Goal: Obtain resource: Obtain resource

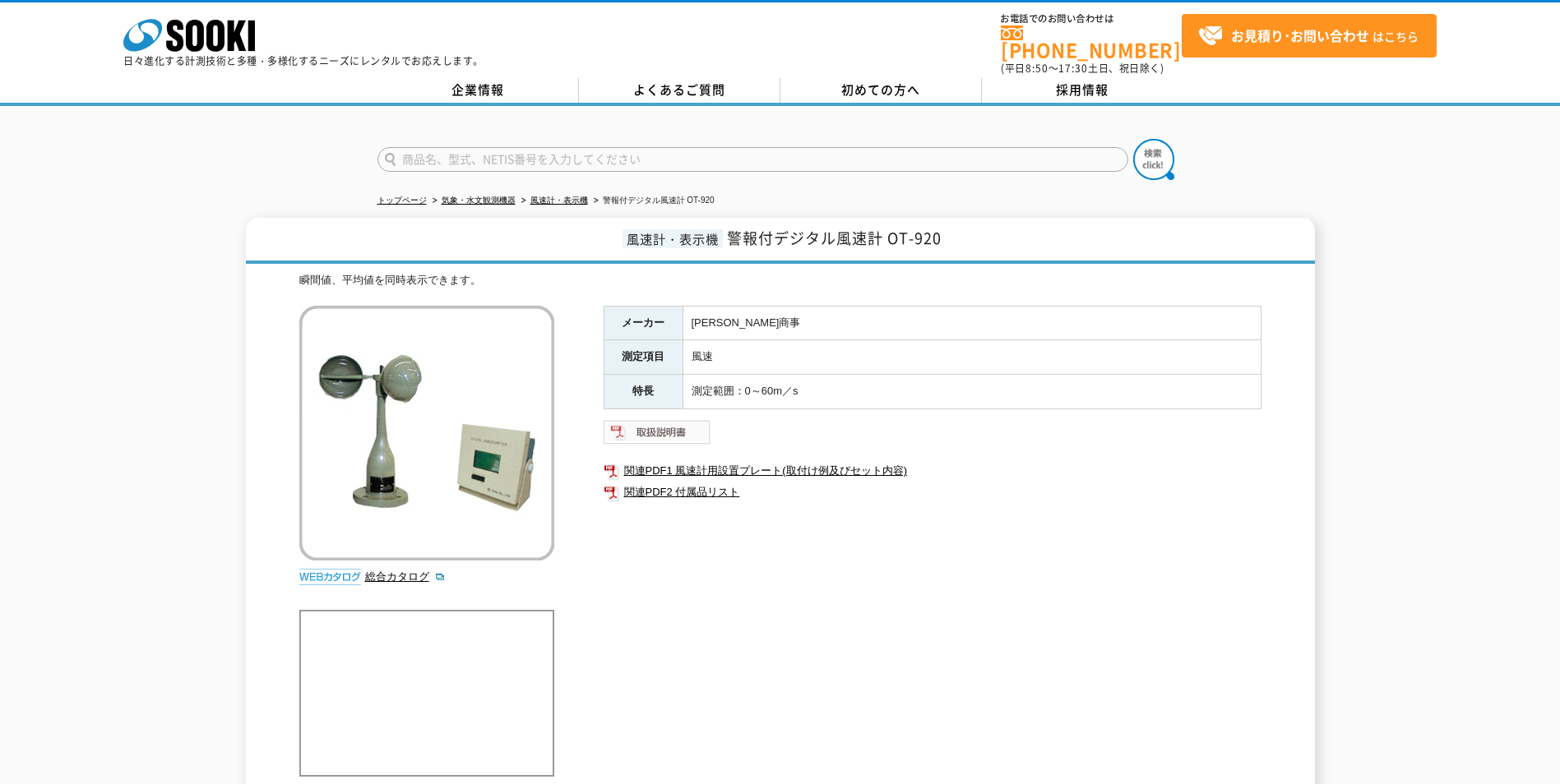
click at [678, 426] on img at bounding box center [657, 432] width 107 height 26
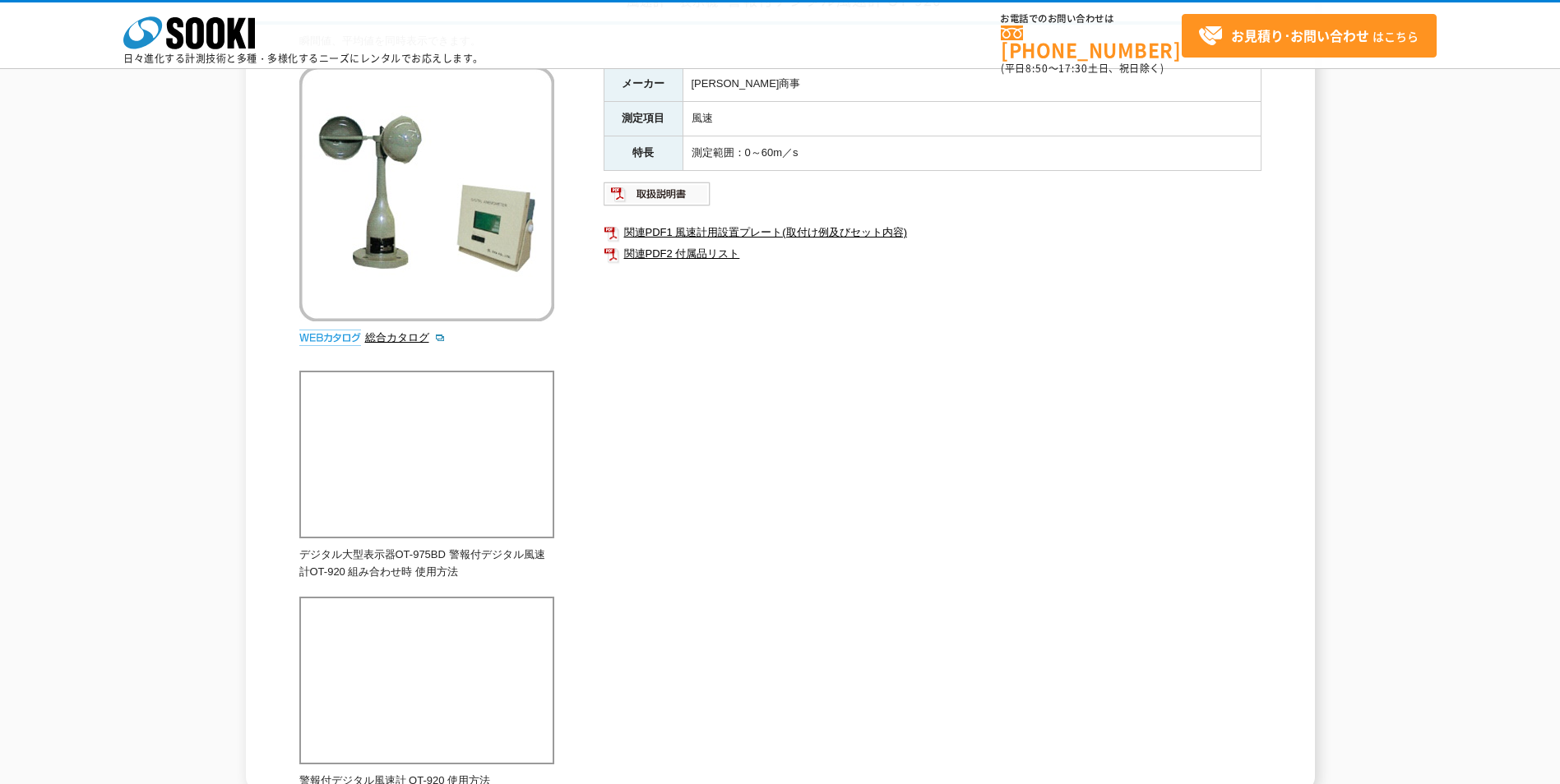
scroll to position [164, 0]
click at [672, 200] on img at bounding box center [657, 191] width 107 height 26
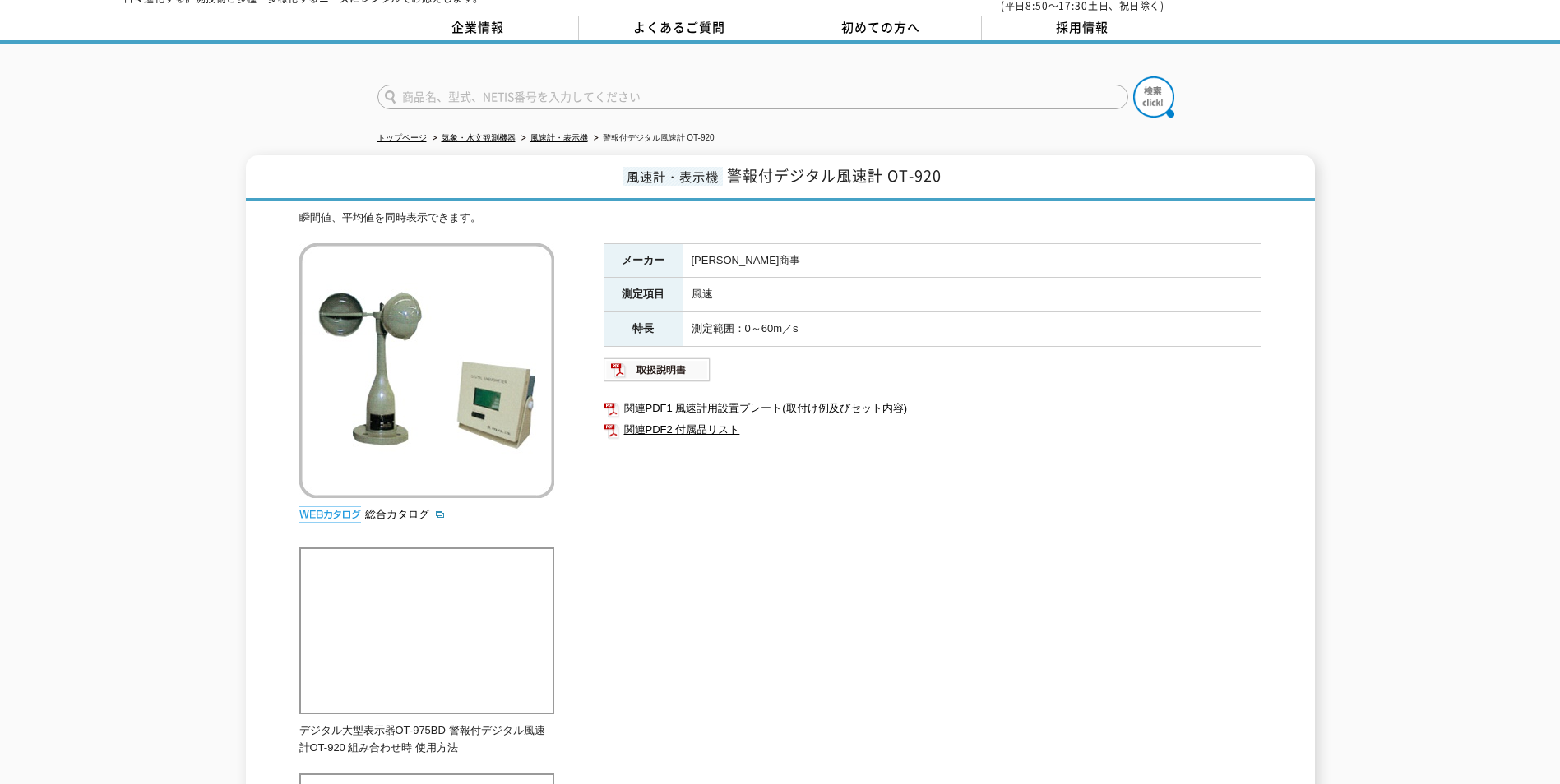
scroll to position [0, 0]
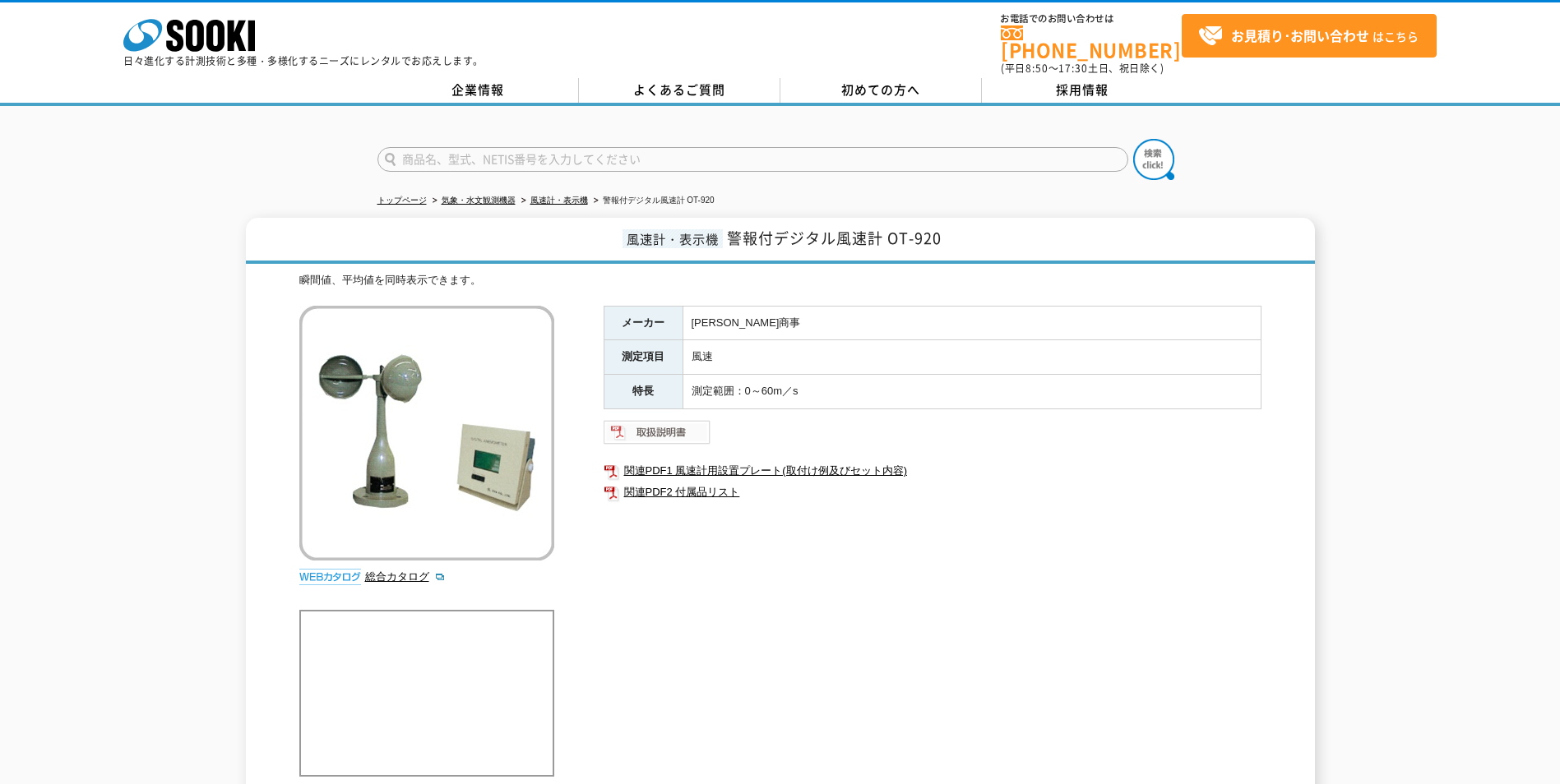
click at [687, 419] on img at bounding box center [657, 432] width 107 height 26
